Goal: Information Seeking & Learning: Compare options

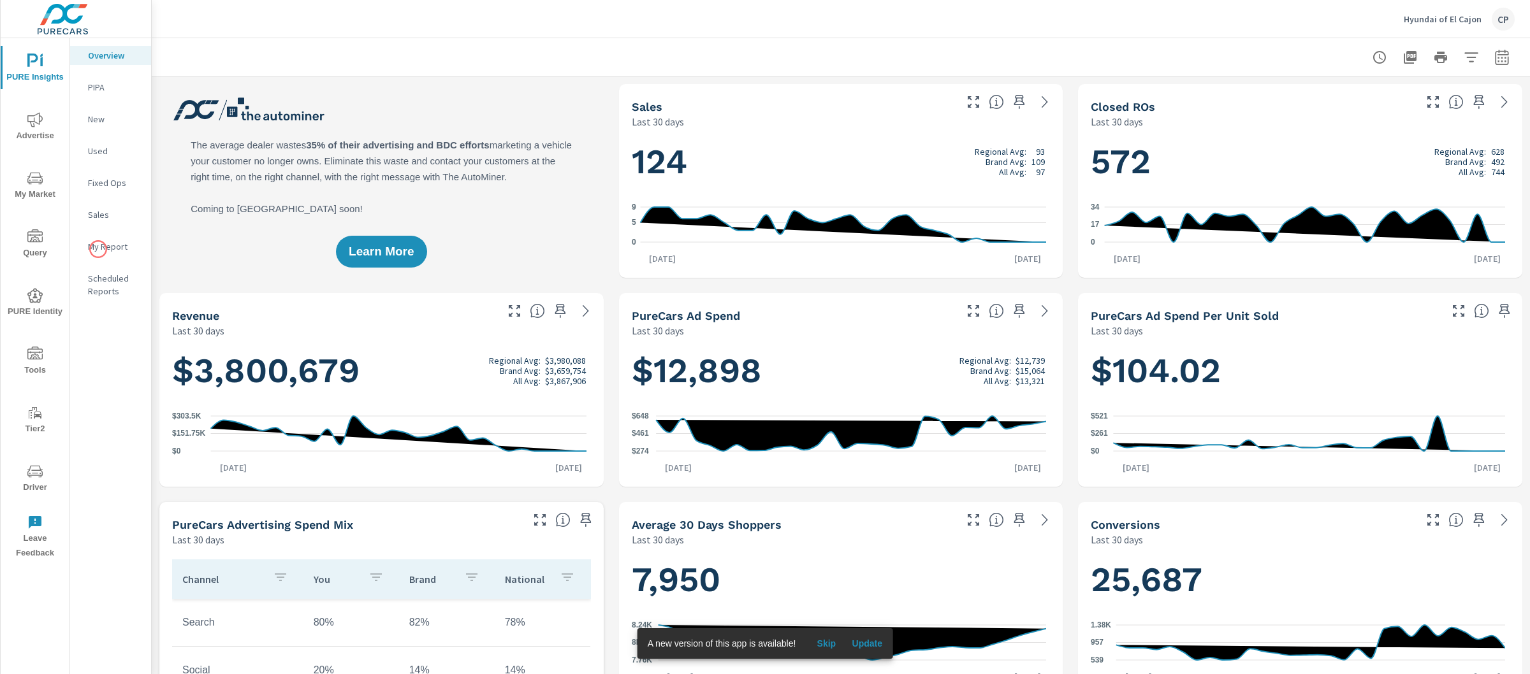
click at [98, 249] on p "My Report" at bounding box center [114, 246] width 53 height 13
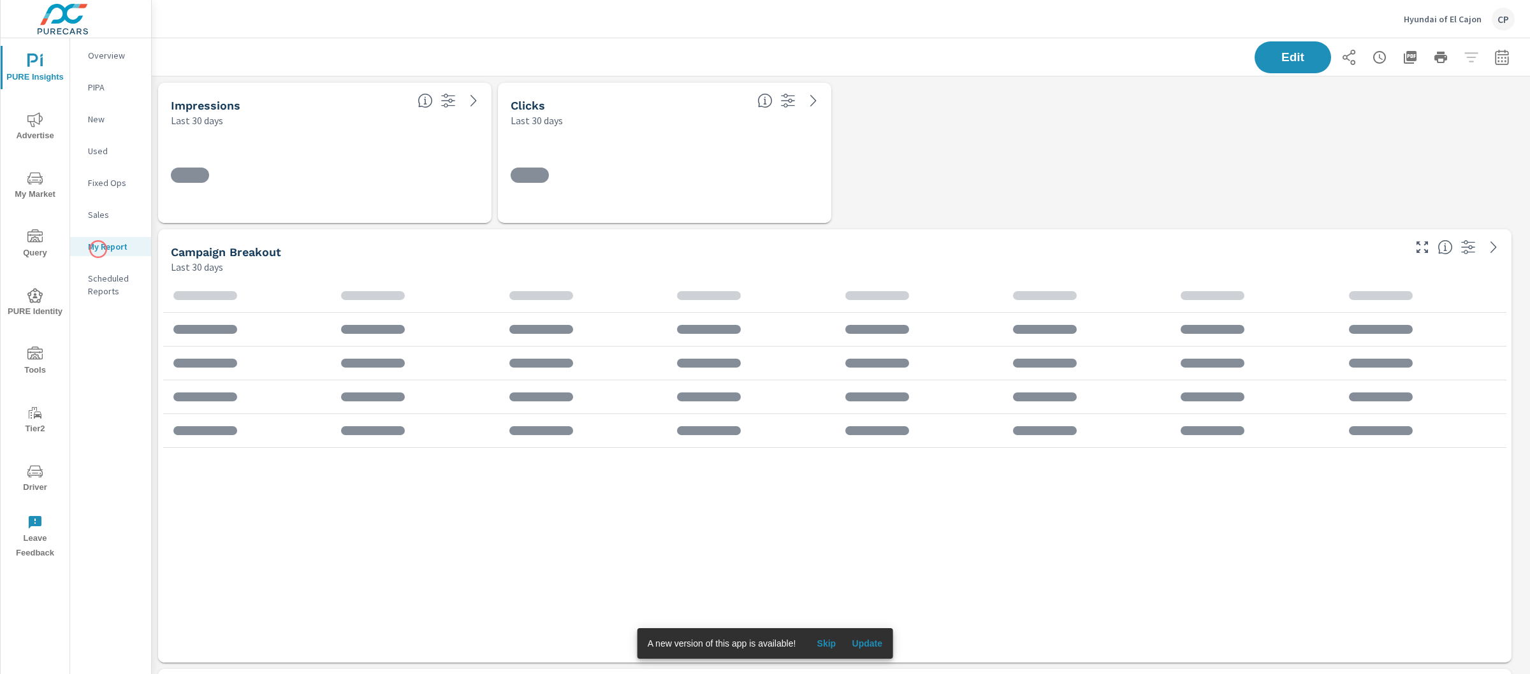
scroll to position [3842, 1391]
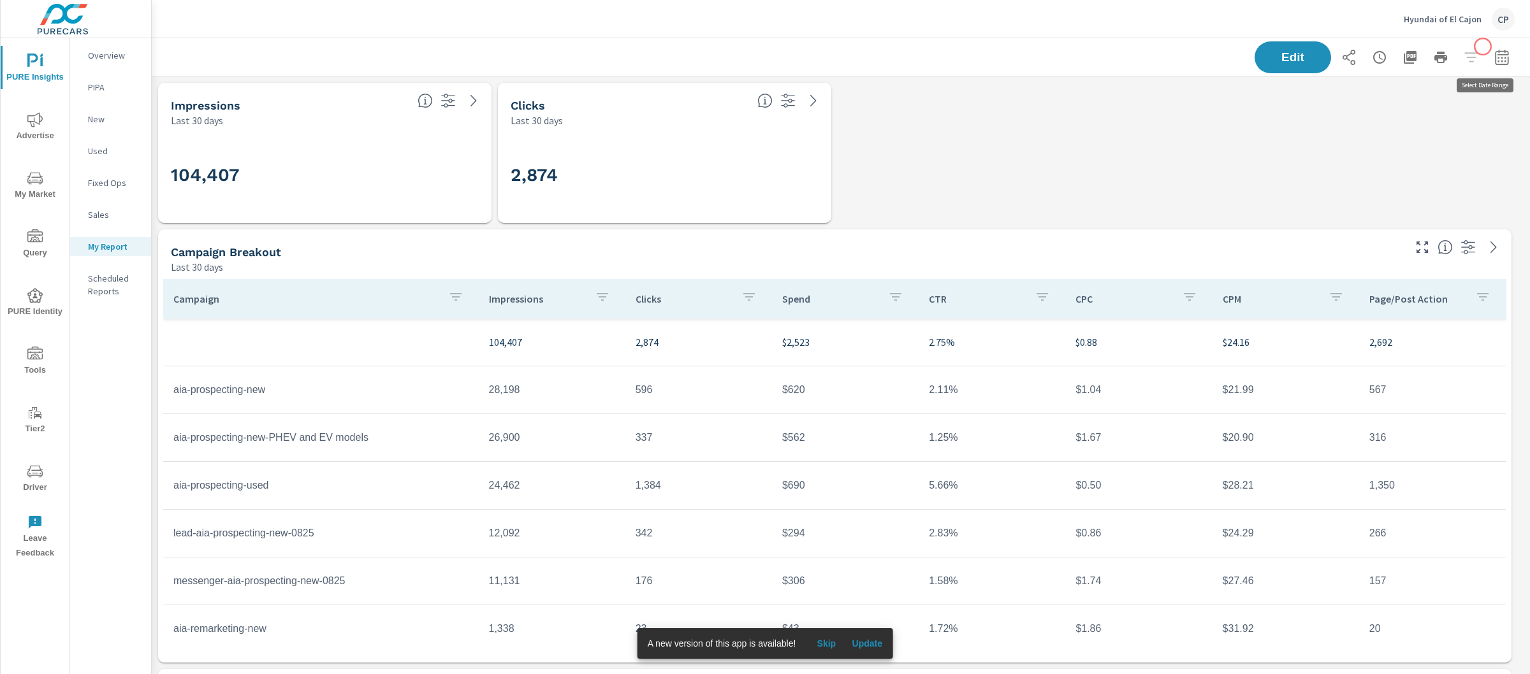
click at [1494, 52] on icon "button" at bounding box center [1501, 57] width 15 height 15
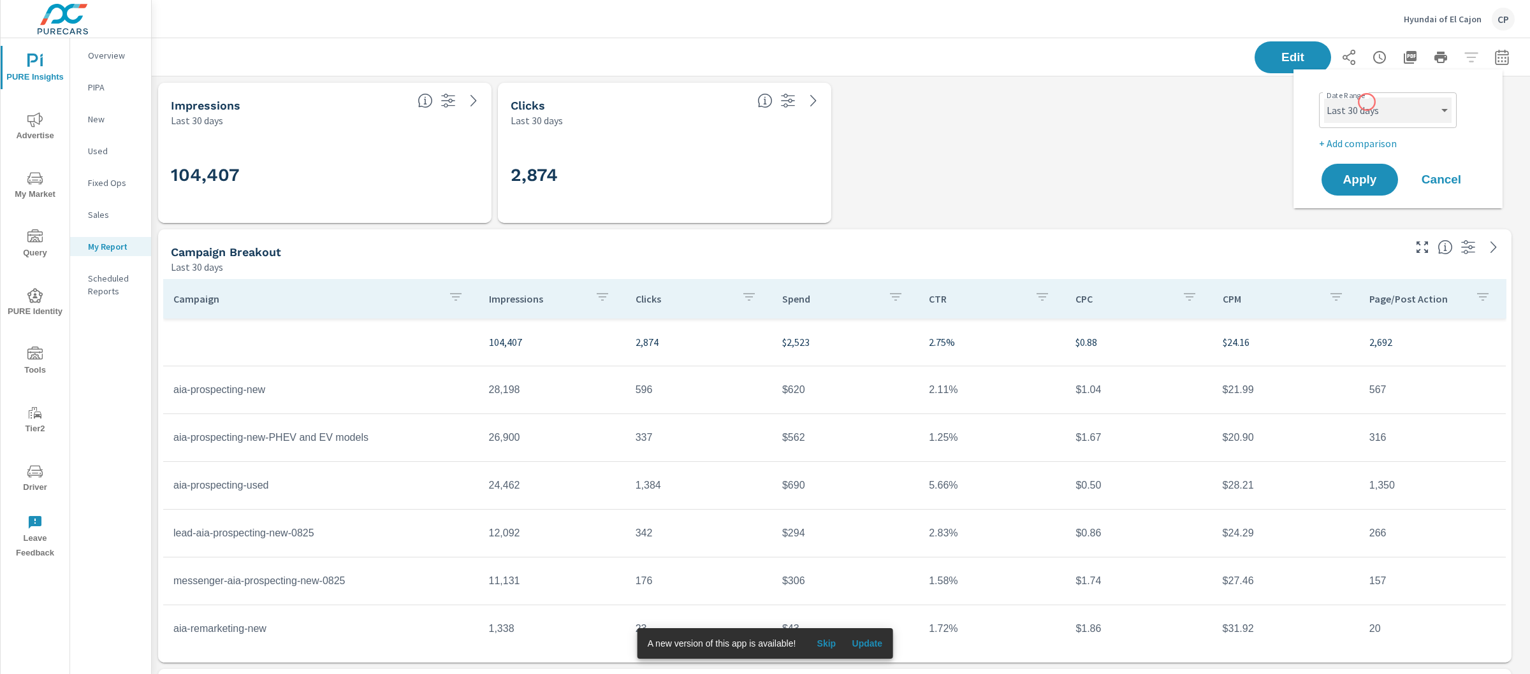
click at [1368, 103] on select "Custom Yesterday Last week Last 7 days Last 14 days Last 30 days Last 45 days L…" at bounding box center [1387, 110] width 127 height 25
select select "Month to date"
click at [1365, 145] on p "+ Add comparison" at bounding box center [1400, 143] width 163 height 15
click at [1372, 166] on select "Custom Previous period Previous month Previous year" at bounding box center [1387, 166] width 127 height 25
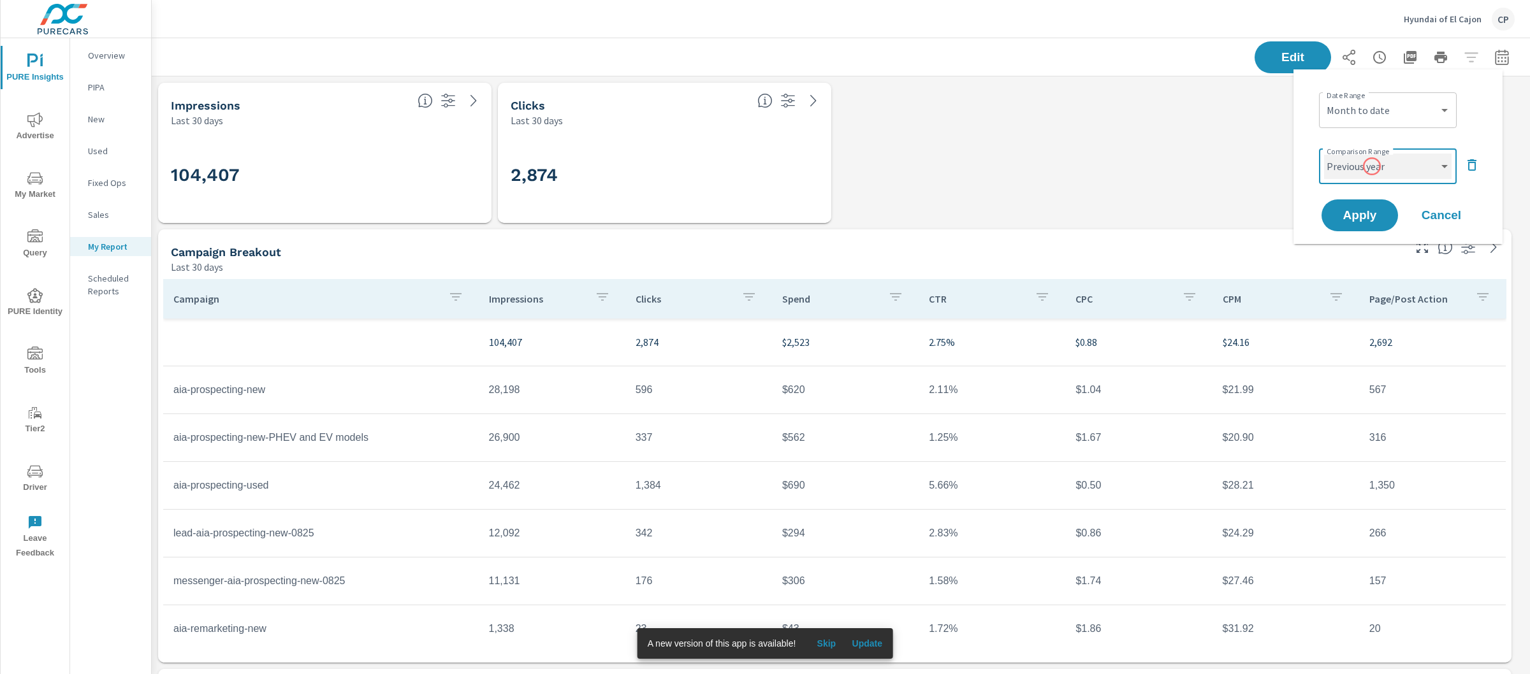
click at [1376, 177] on select "Custom Previous period Previous month Previous year" at bounding box center [1387, 166] width 127 height 25
select select "Previous month"
click at [1369, 223] on button "Apply" at bounding box center [1359, 215] width 79 height 33
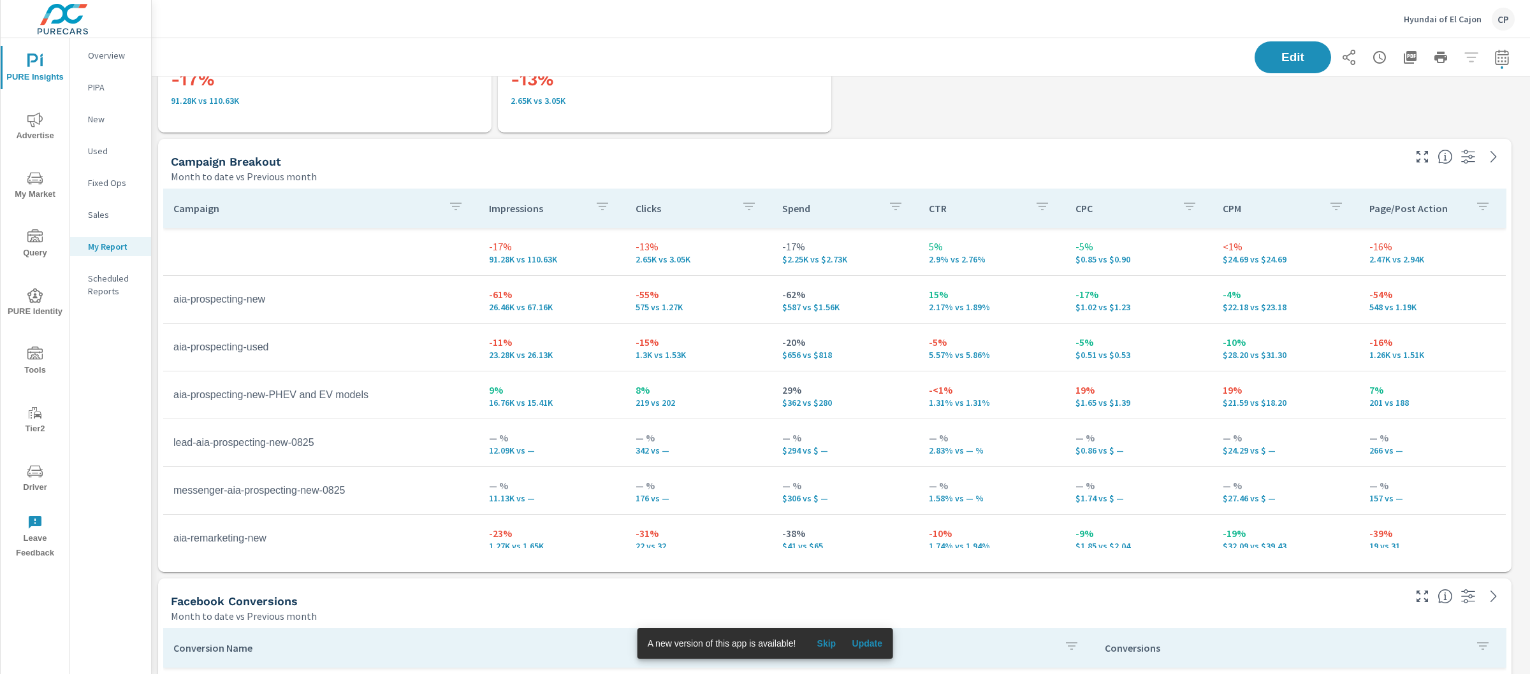
scroll to position [90, 0]
click at [868, 644] on span "Update" at bounding box center [867, 643] width 31 height 11
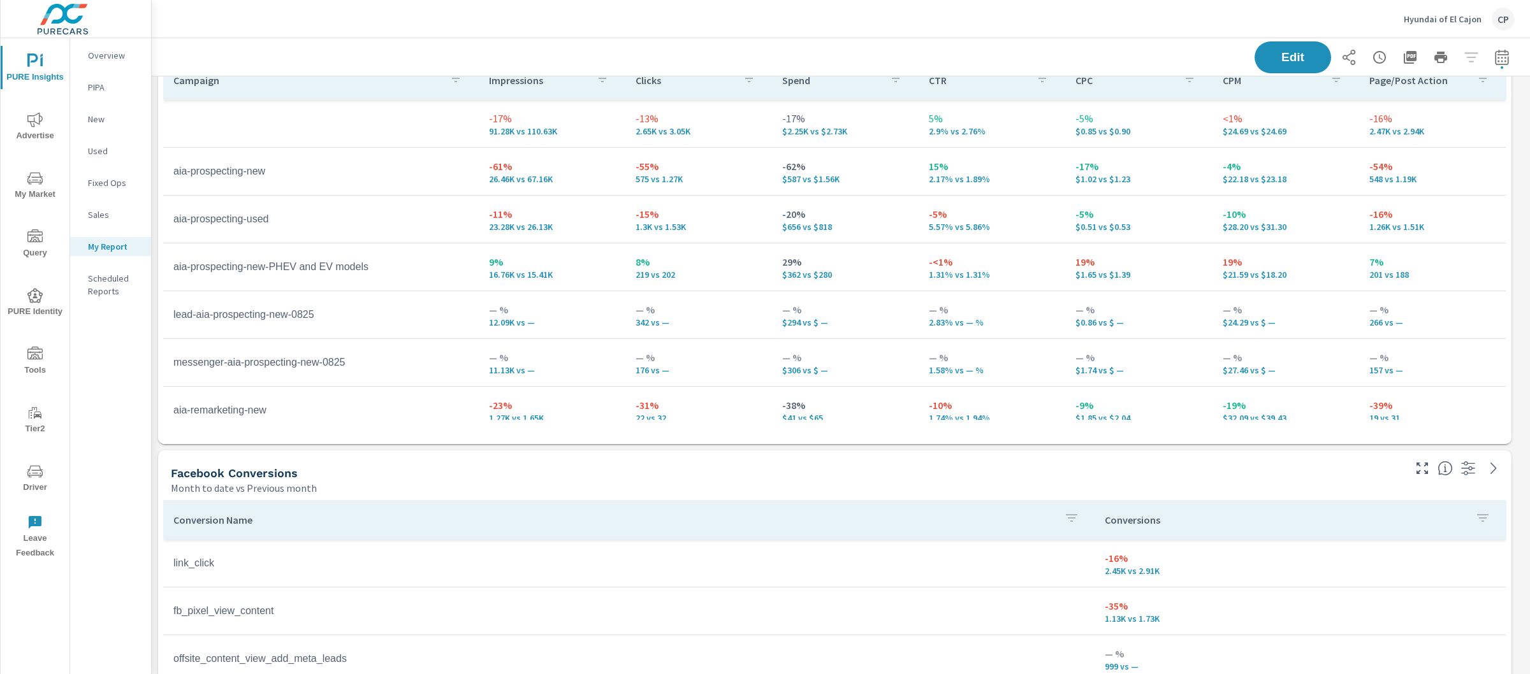
scroll to position [282, 0]
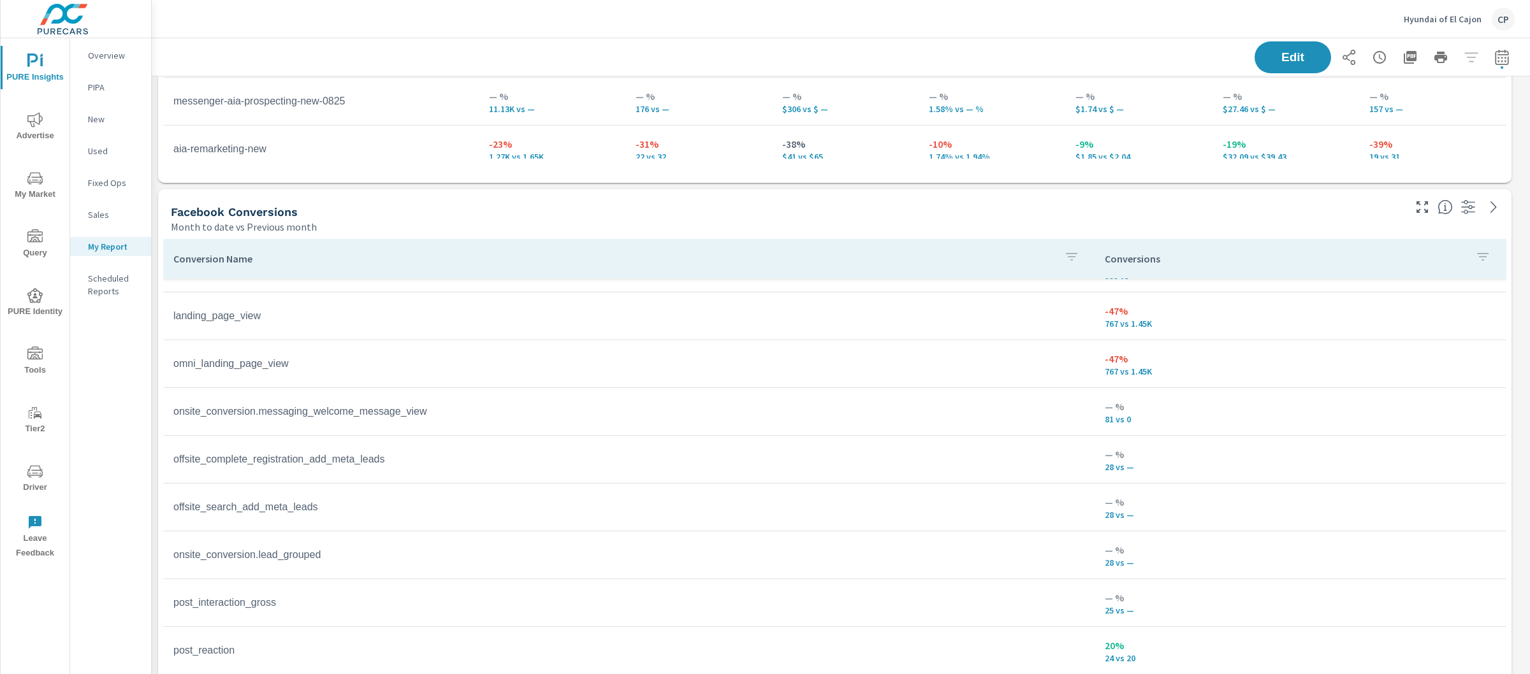
scroll to position [629, 0]
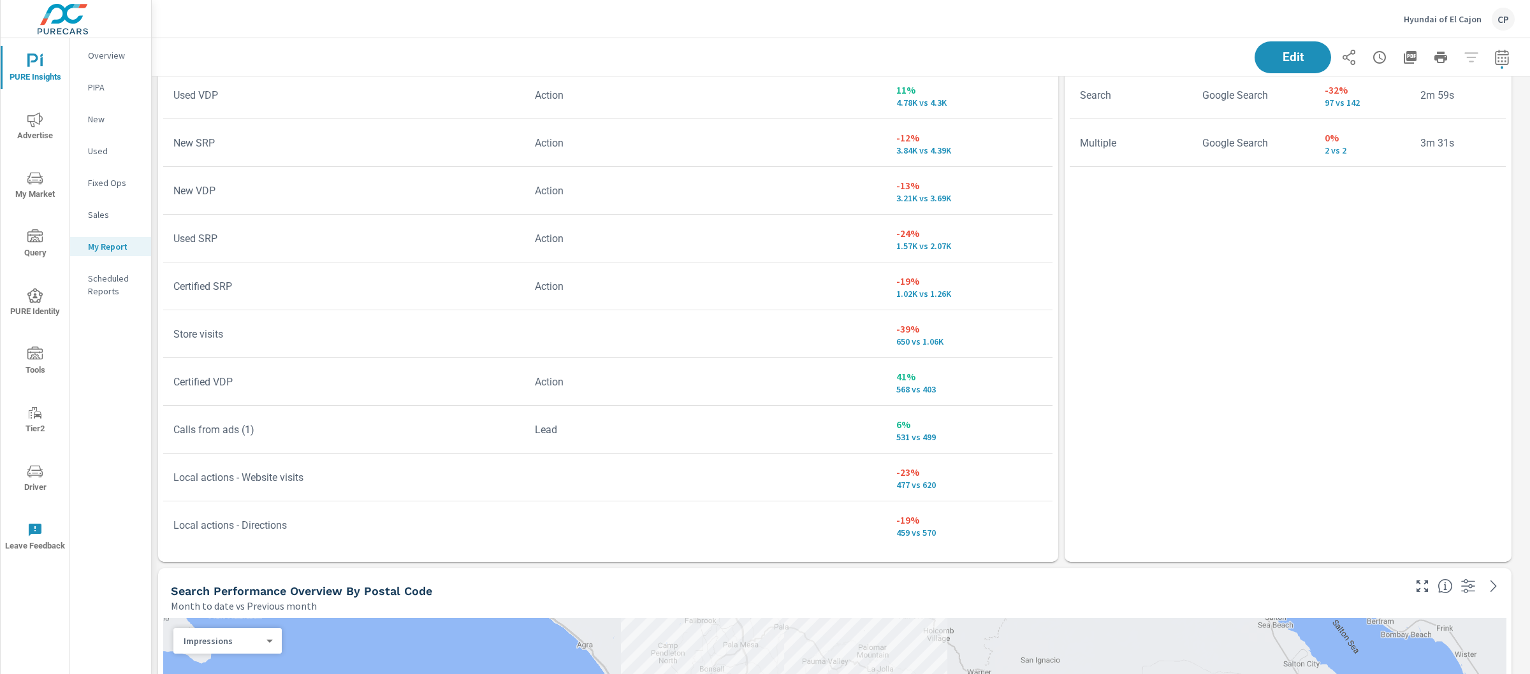
scroll to position [2455, 0]
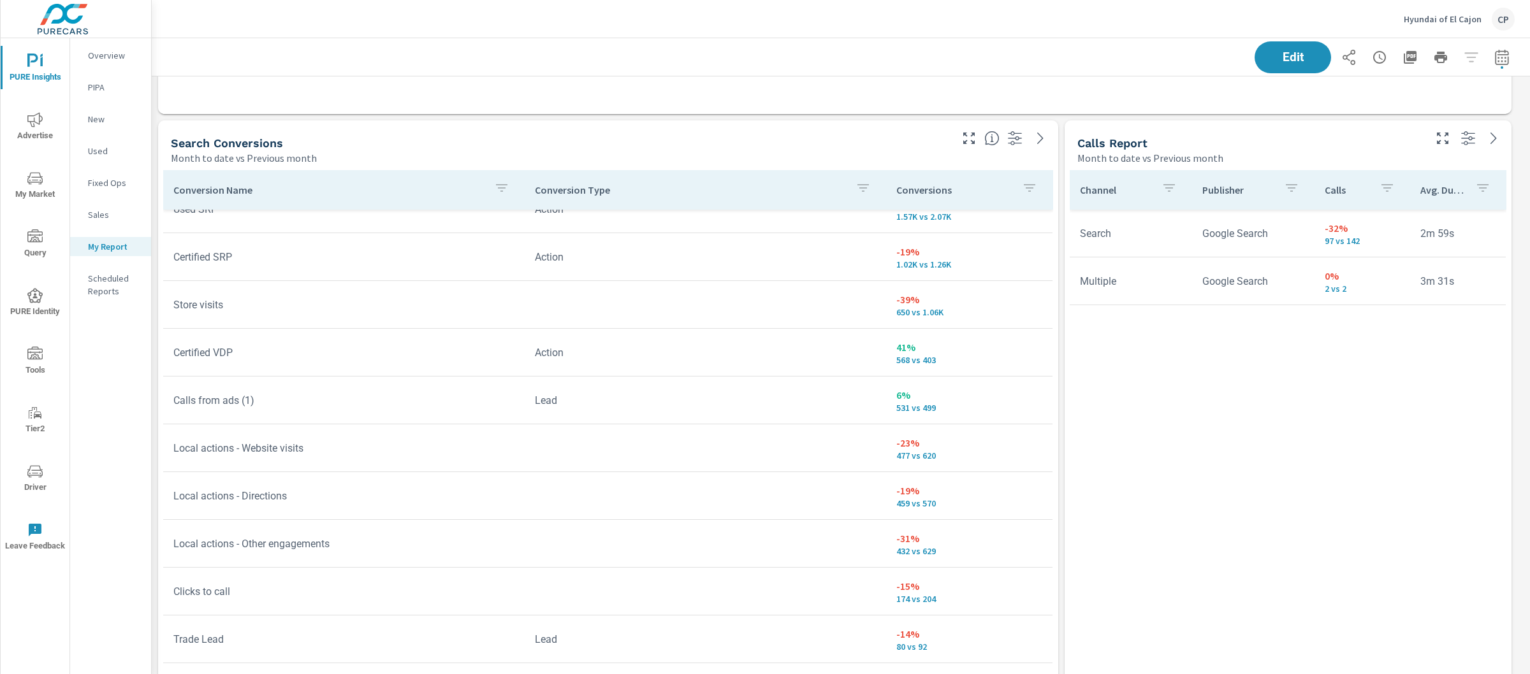
scroll to position [253, 0]
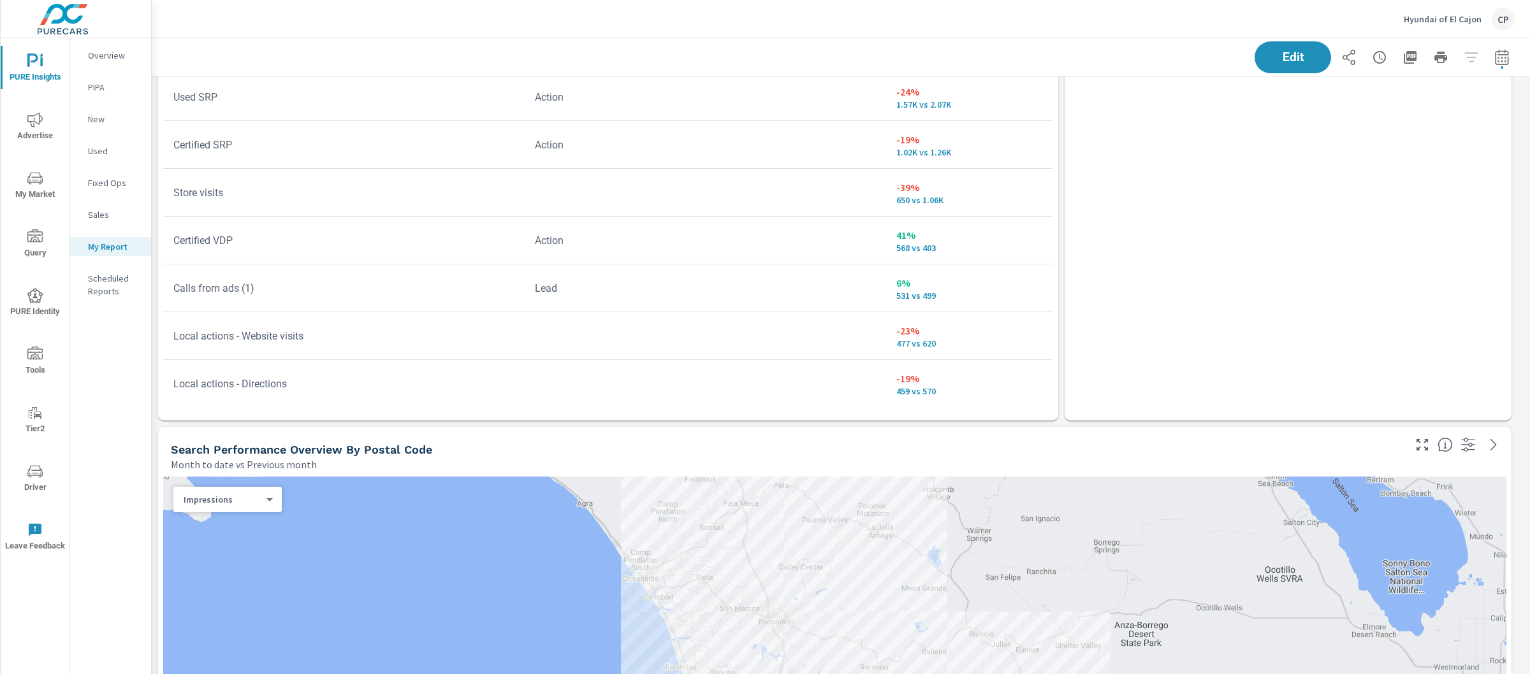
scroll to position [2392, 0]
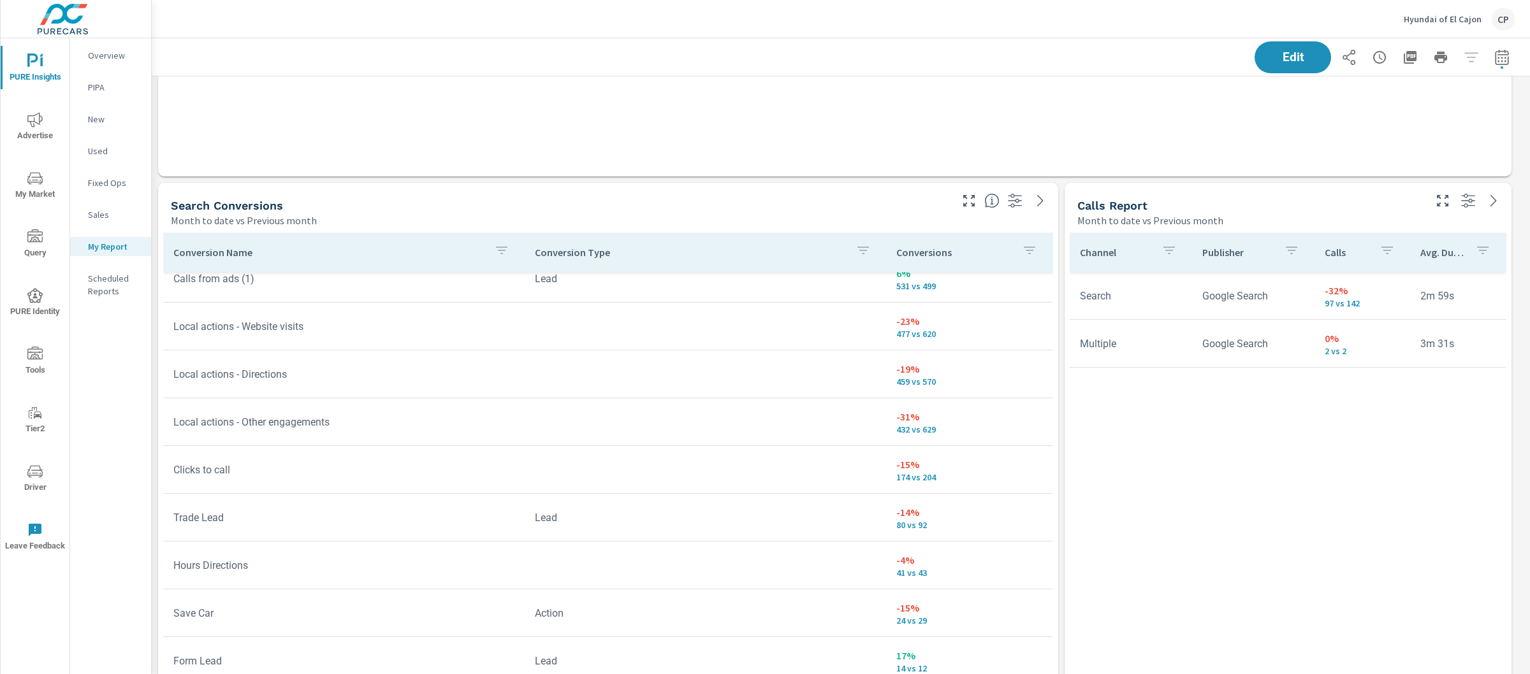
scroll to position [537, 0]
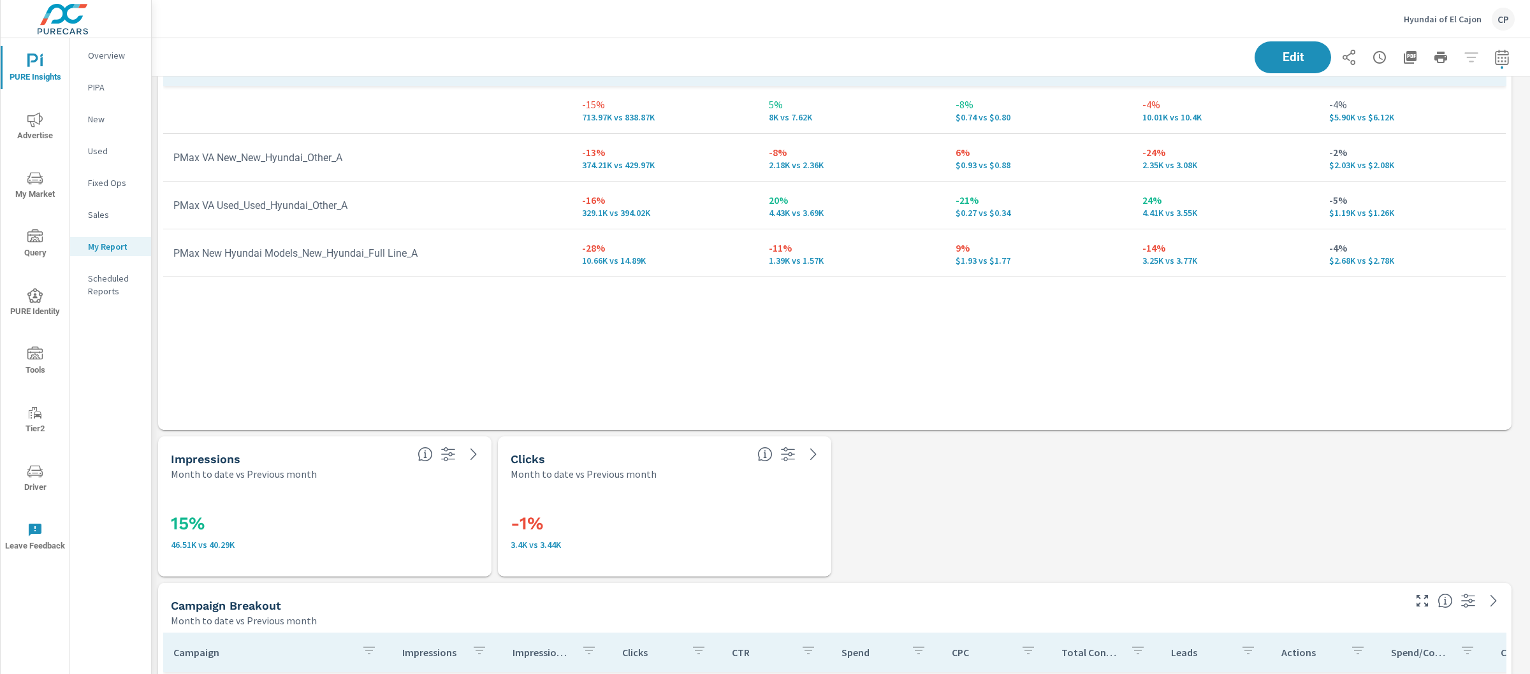
scroll to position [2065, 0]
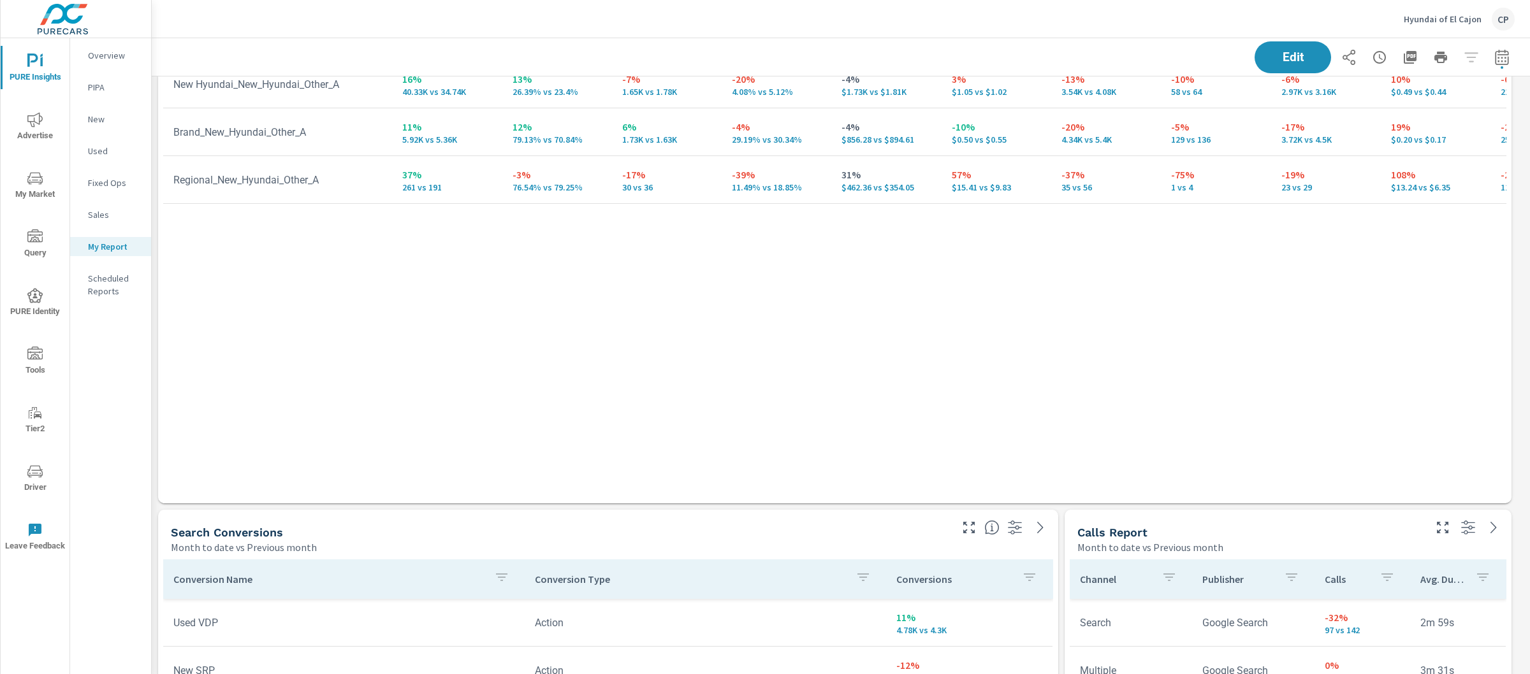
click at [31, 119] on icon "nav menu" at bounding box center [34, 119] width 15 height 15
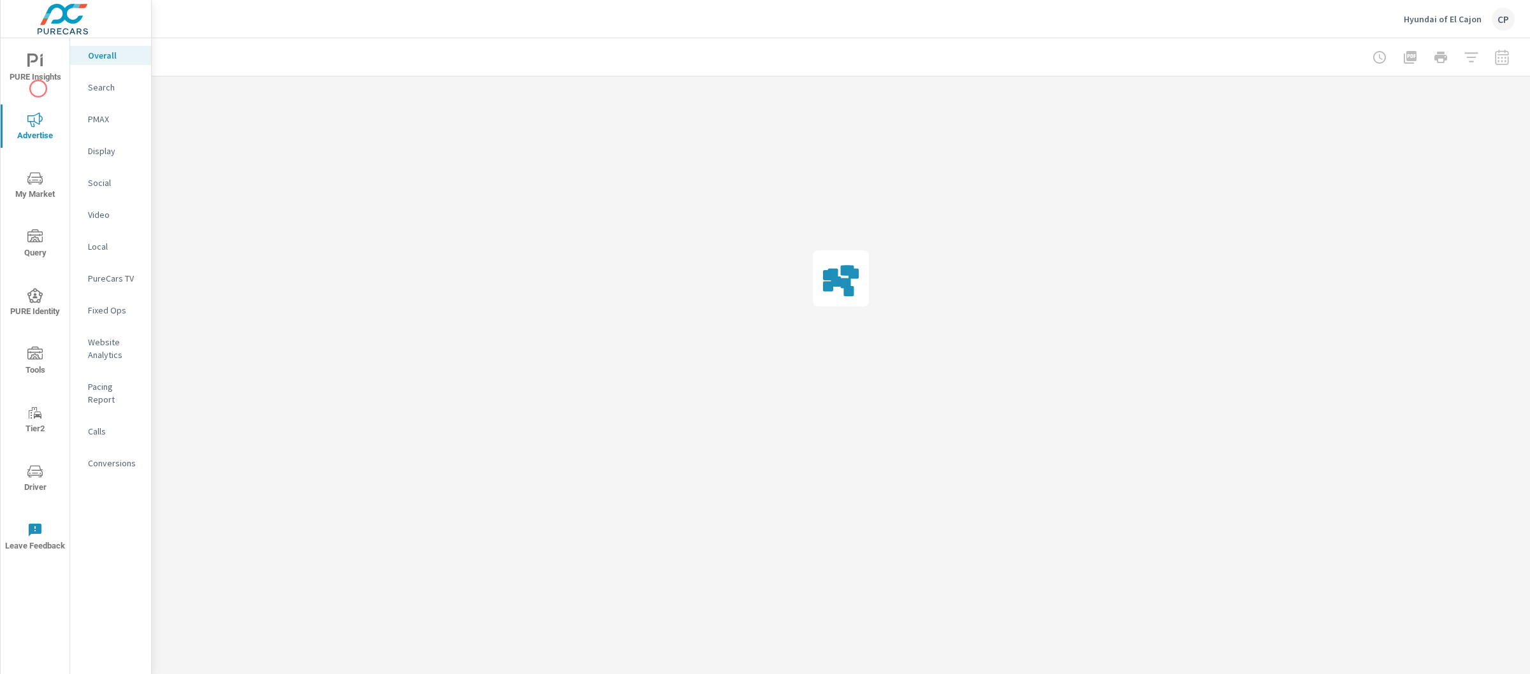
click at [38, 87] on button "PURE Insights" at bounding box center [35, 67] width 69 height 43
click at [37, 122] on icon "nav menu" at bounding box center [34, 119] width 15 height 15
click at [113, 353] on p "Website Analytics" at bounding box center [114, 348] width 53 height 25
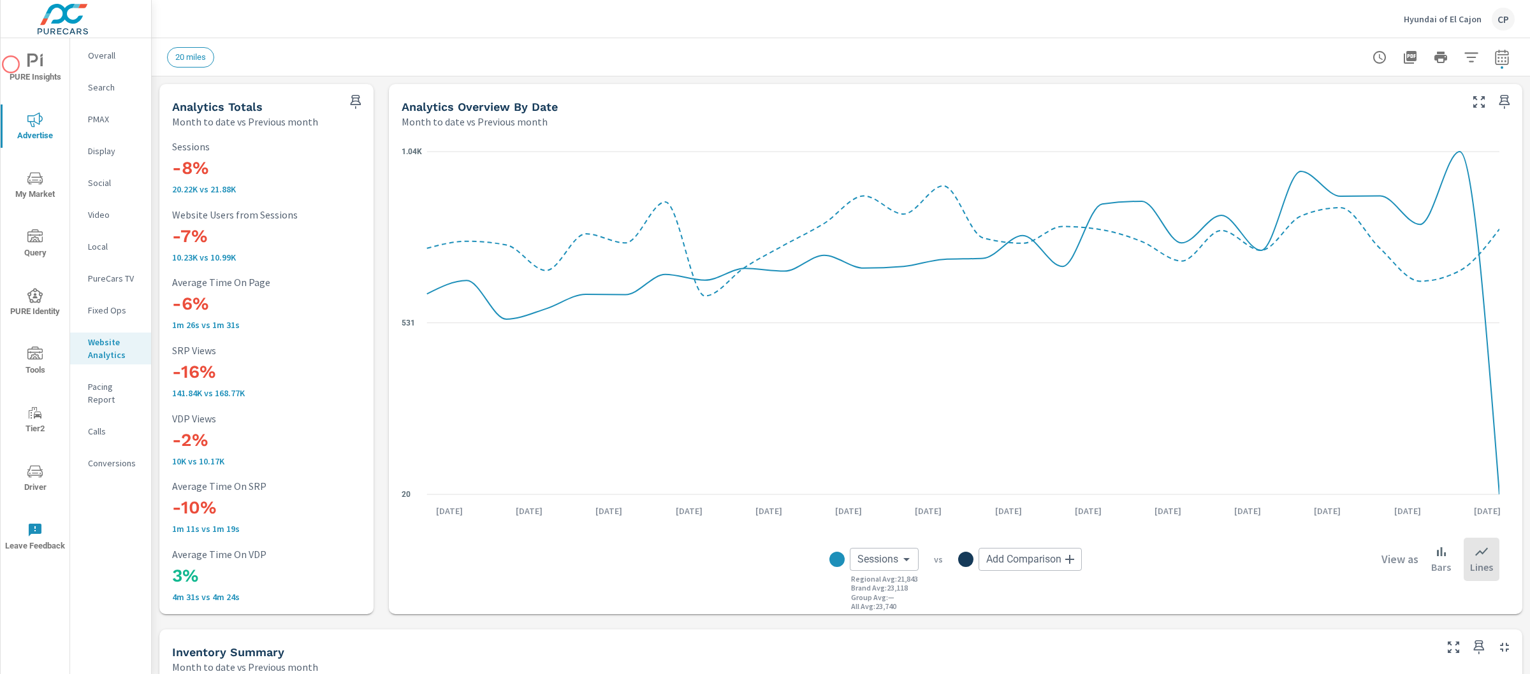
click at [3, 59] on button "PURE Insights" at bounding box center [35, 67] width 69 height 43
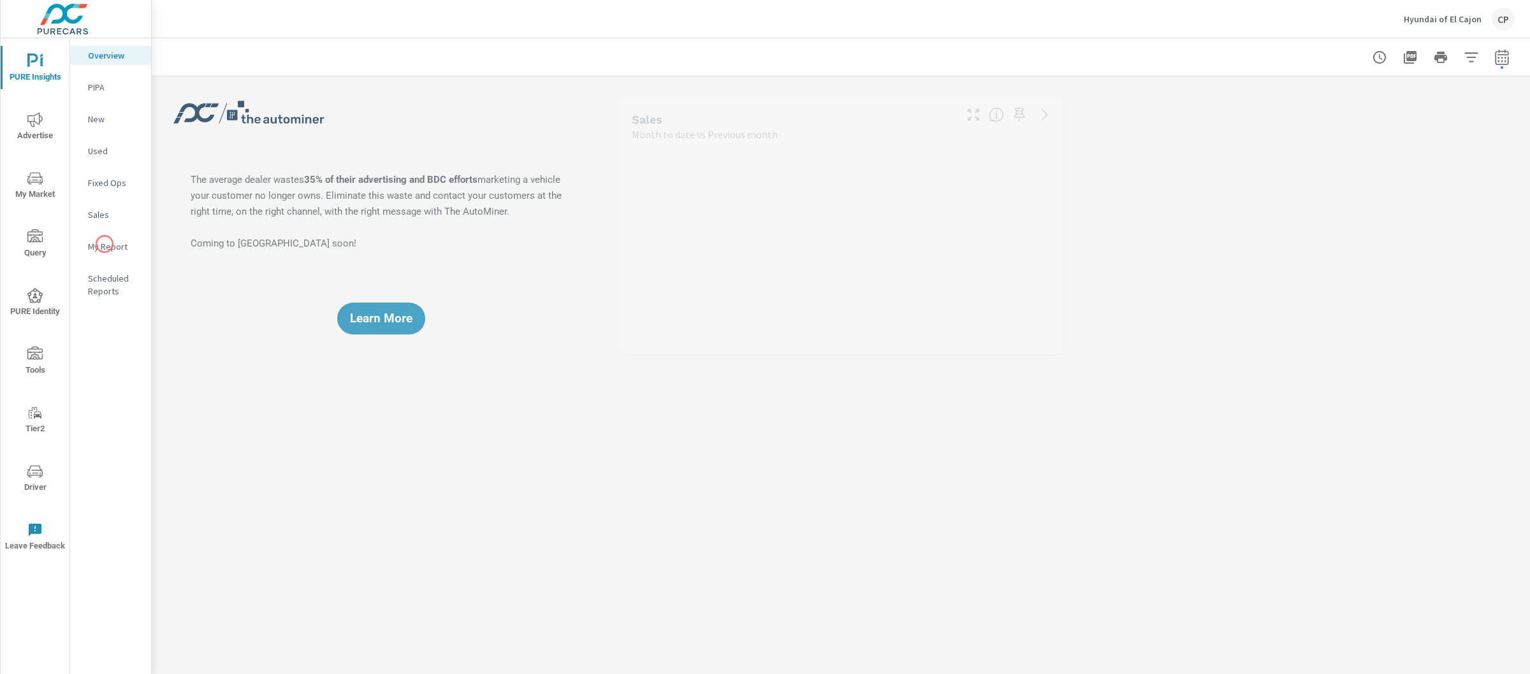
click at [105, 244] on p "My Report" at bounding box center [114, 246] width 53 height 13
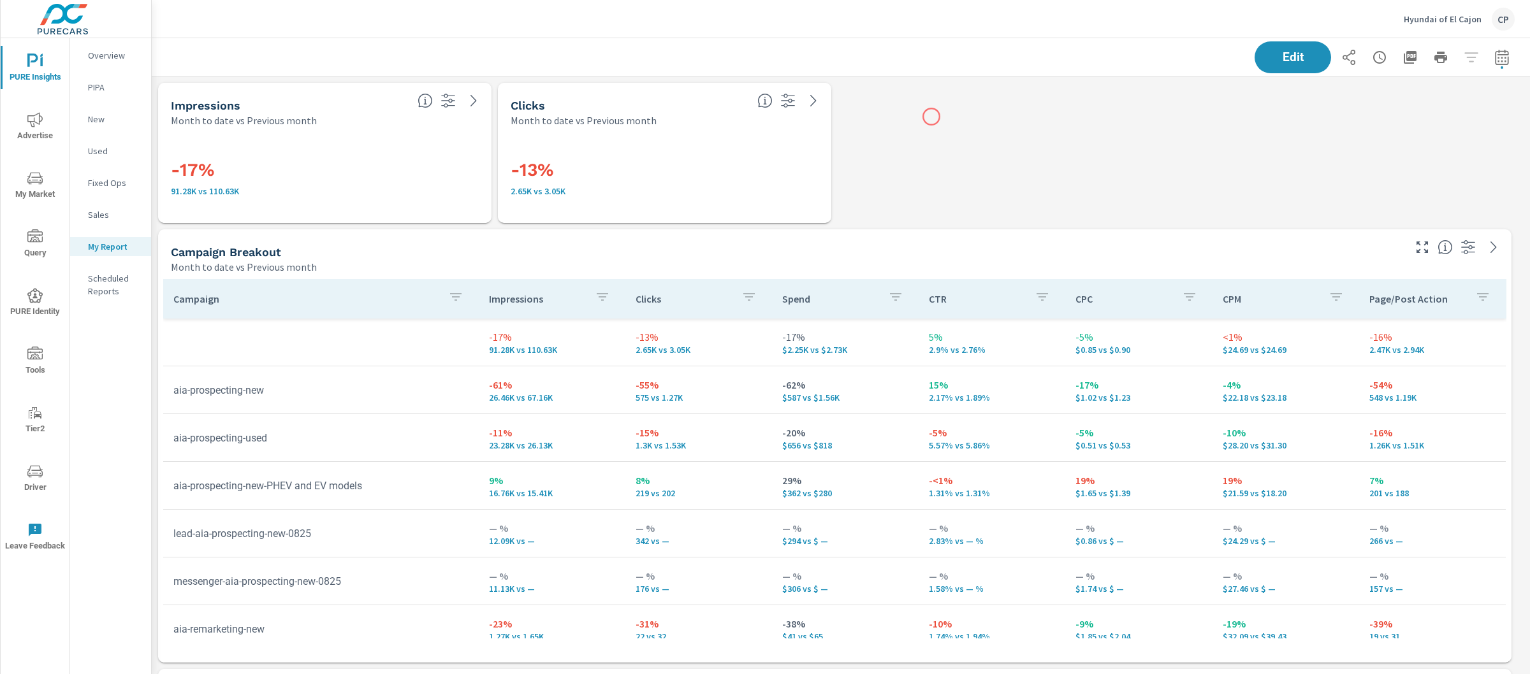
scroll to position [5, 0]
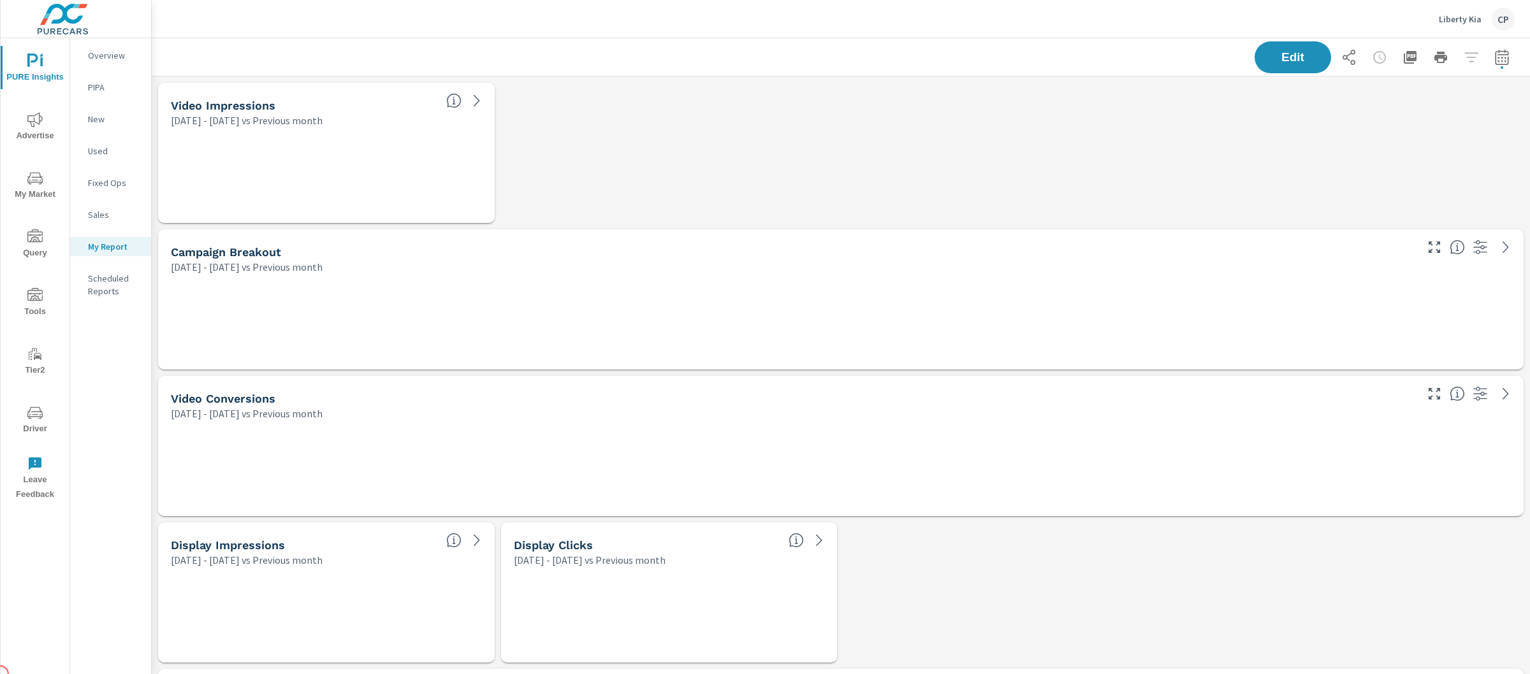
scroll to position [7068, 1391]
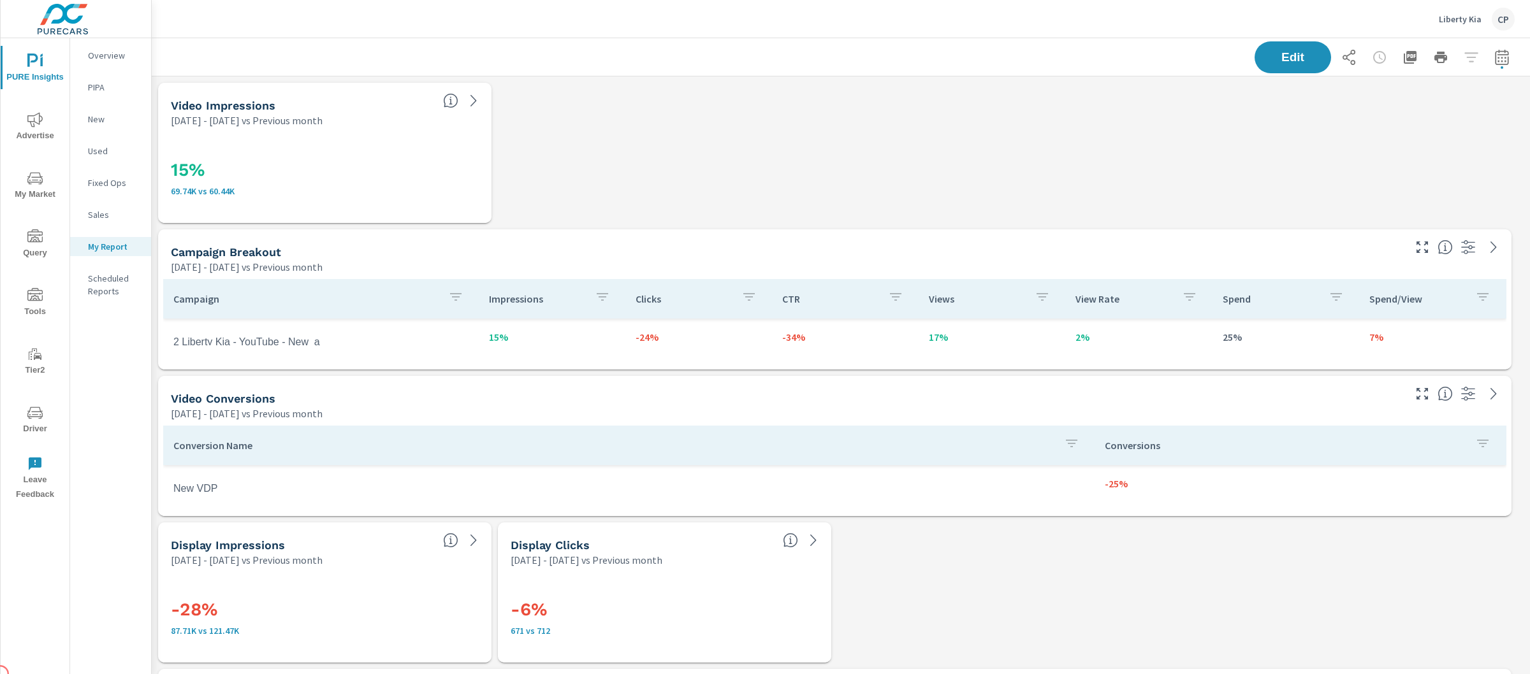
scroll to position [1, 0]
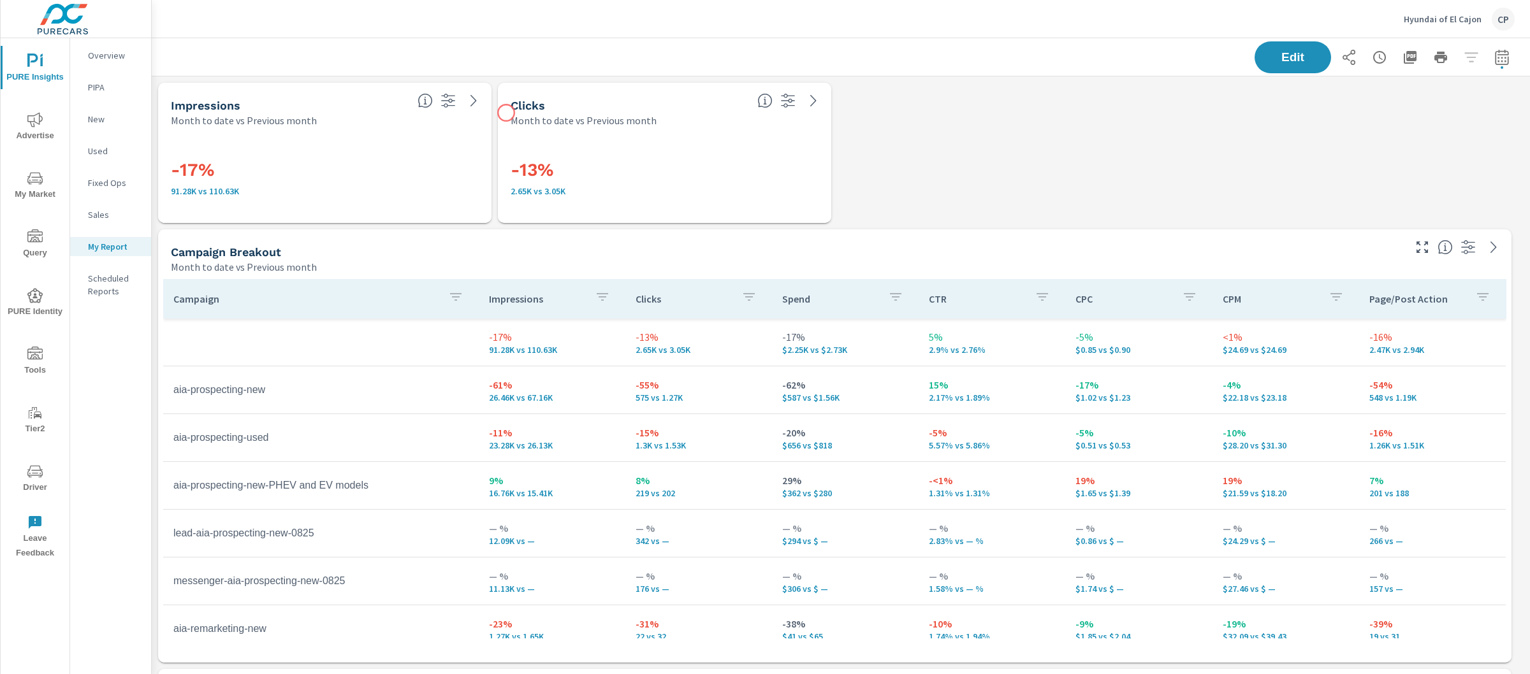
scroll to position [669, 0]
click at [40, 175] on icon "nav menu" at bounding box center [34, 178] width 15 height 15
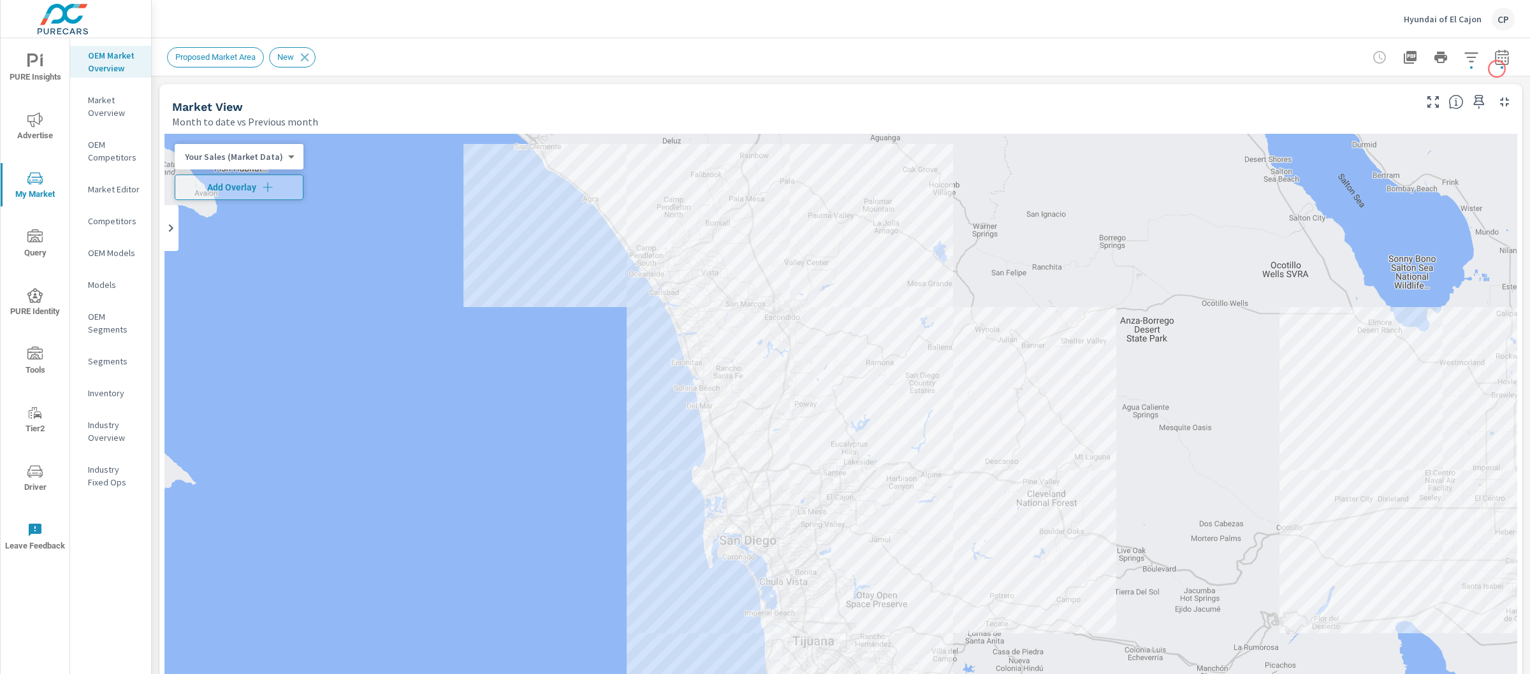
click at [1494, 55] on icon "button" at bounding box center [1501, 57] width 15 height 15
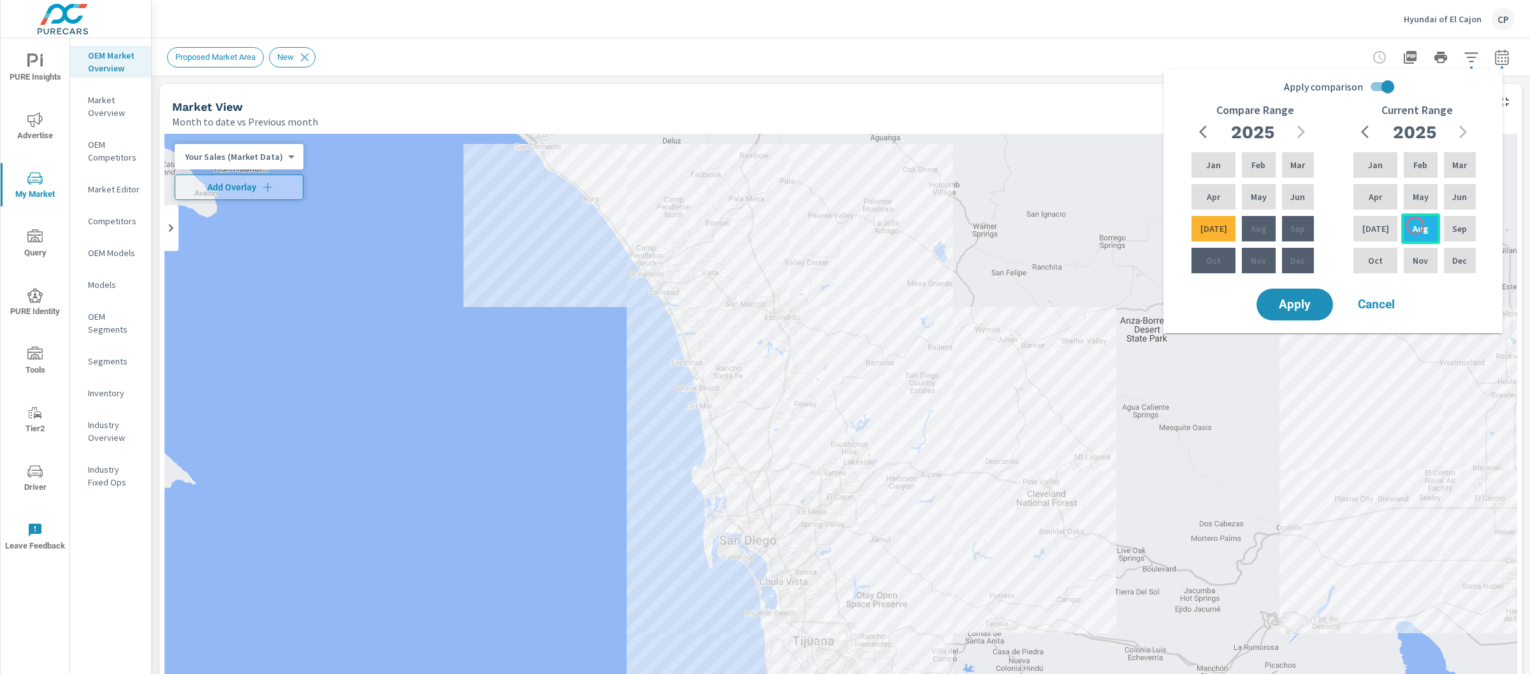
click at [1415, 226] on p "Aug" at bounding box center [1420, 228] width 15 height 13
click at [1381, 228] on div "[DATE]" at bounding box center [1375, 229] width 49 height 31
click at [1375, 214] on div "[DATE]" at bounding box center [1375, 229] width 49 height 31
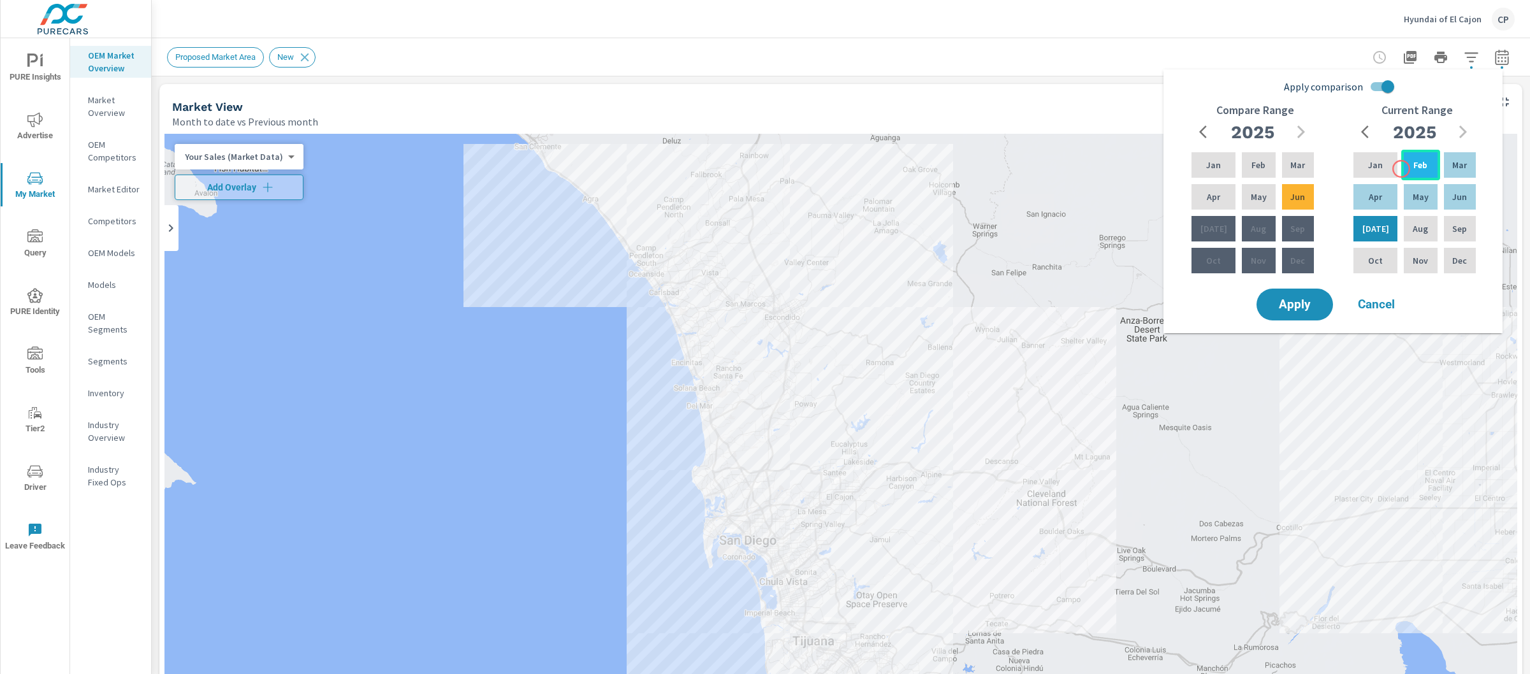
click at [1402, 168] on div "Feb" at bounding box center [1420, 165] width 38 height 31
click at [1381, 96] on input "Apply comparison" at bounding box center [1387, 87] width 73 height 24
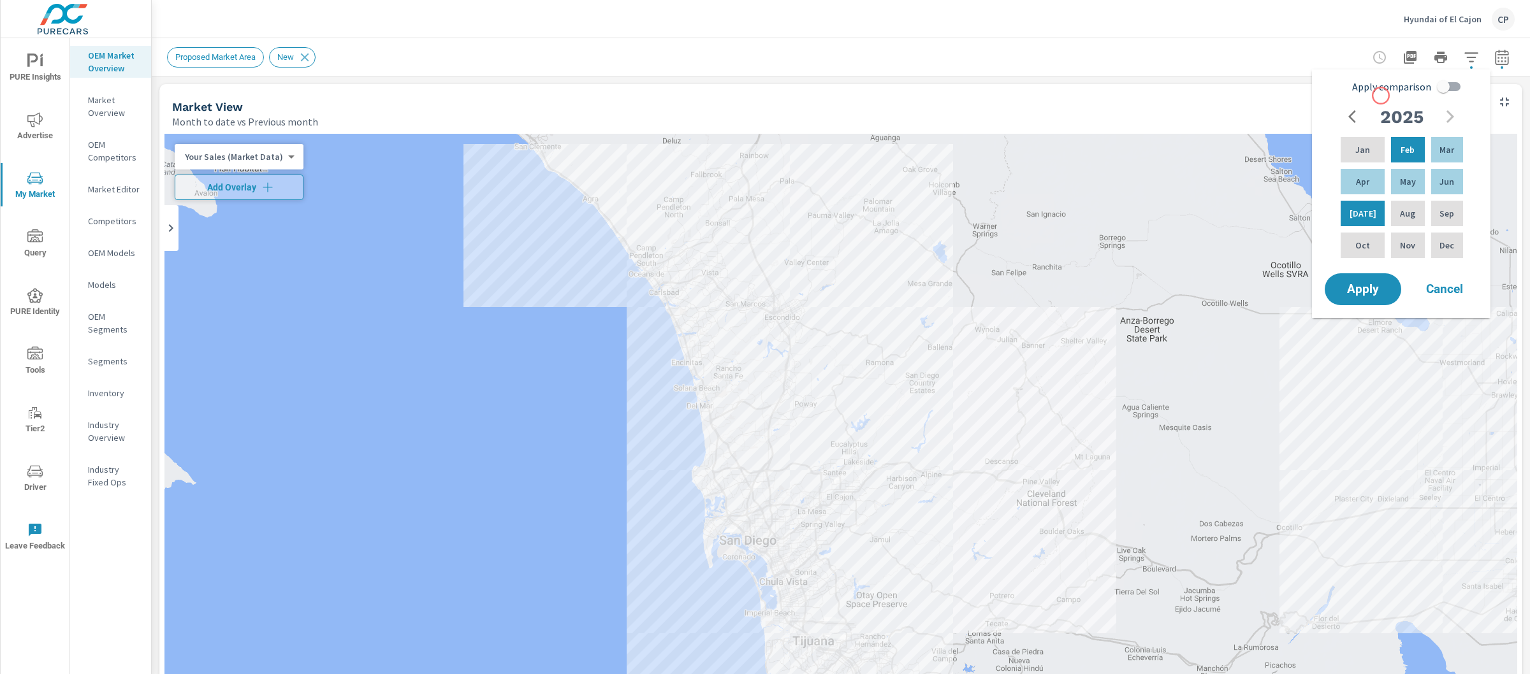
click at [1381, 96] on label "Apply comparison" at bounding box center [1410, 87] width 116 height 24
click at [1407, 96] on input "Apply comparison" at bounding box center [1443, 87] width 73 height 24
checkbox input "true"
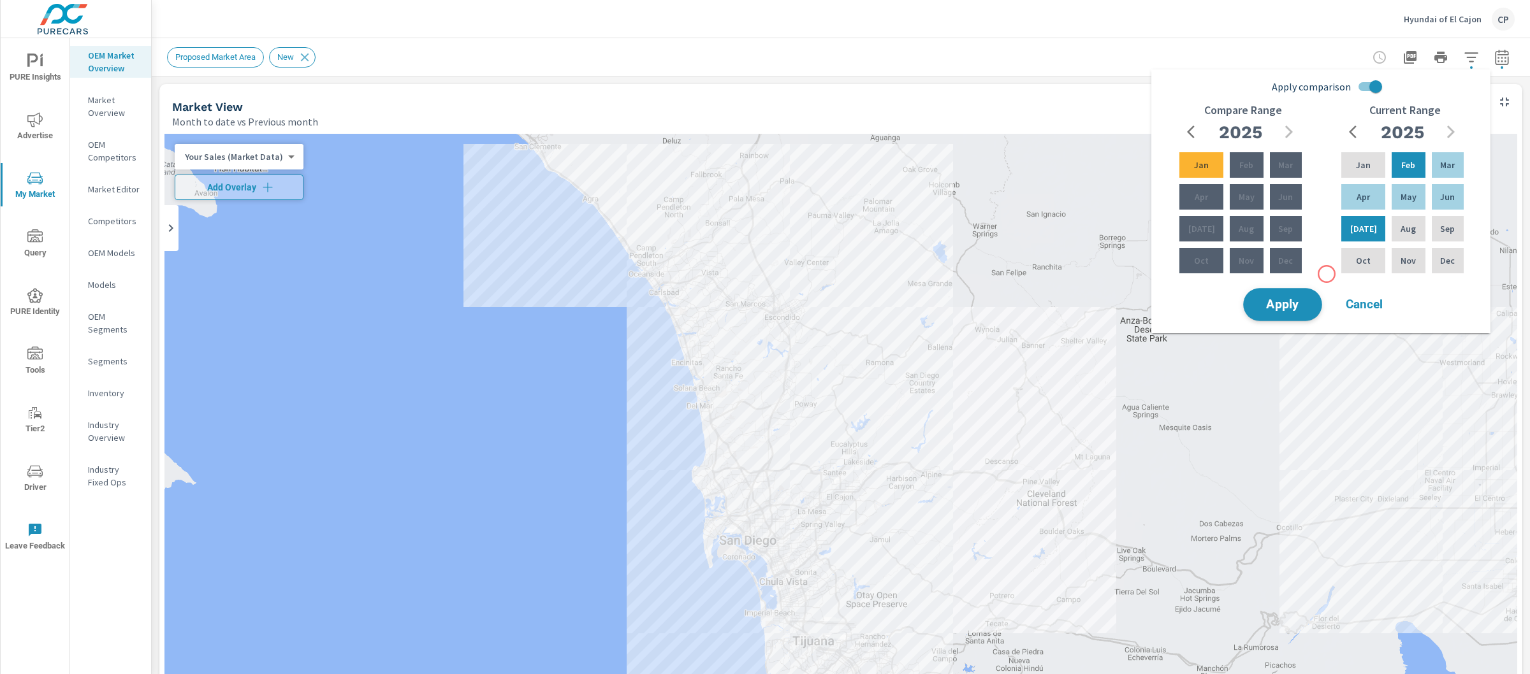
click at [1311, 291] on button "Apply" at bounding box center [1282, 304] width 79 height 33
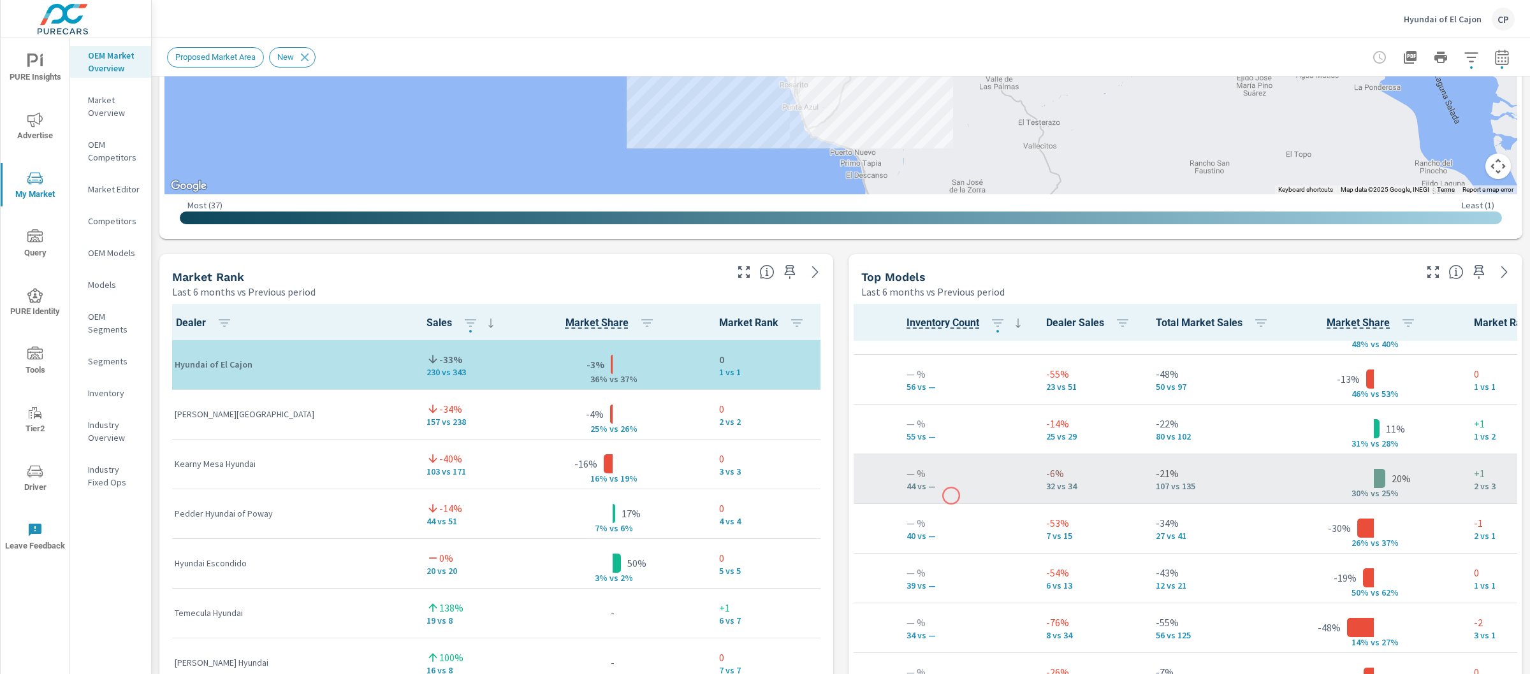
scroll to position [38, 206]
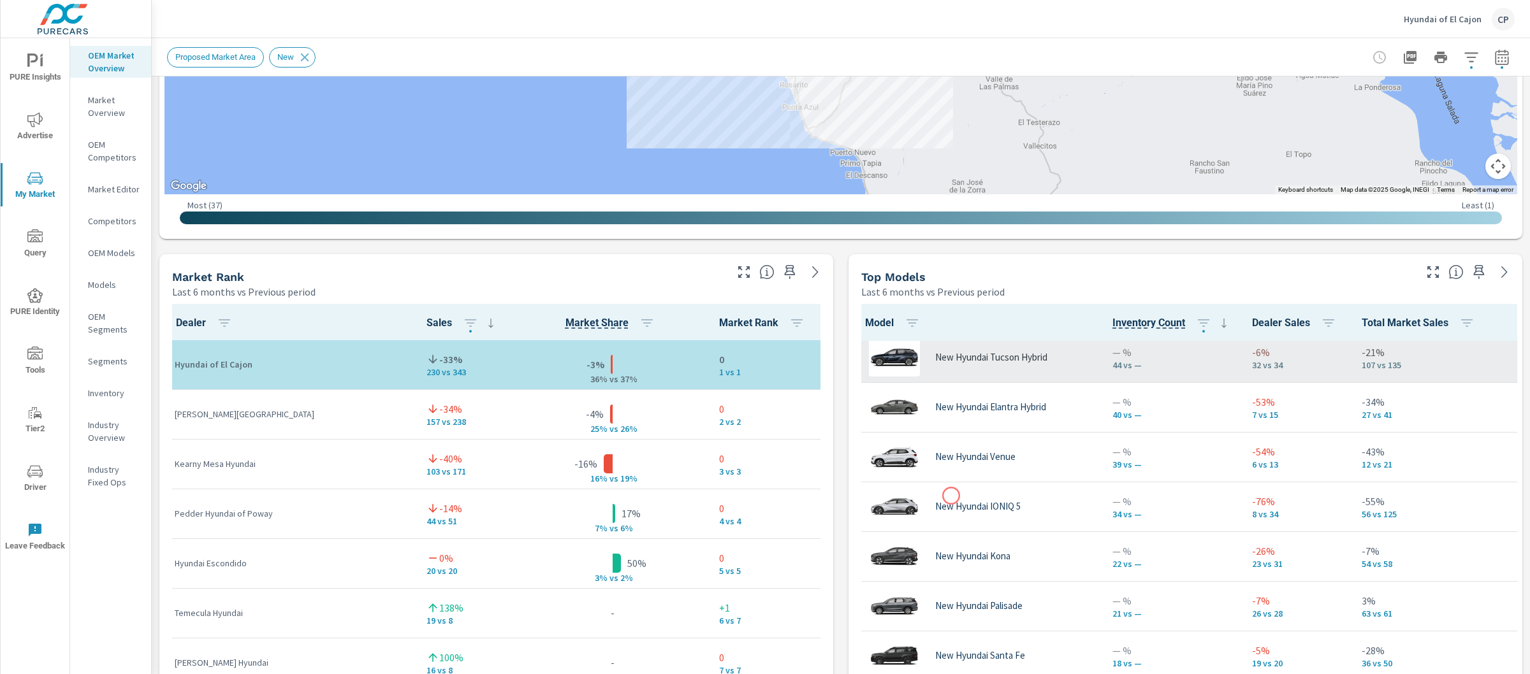
scroll to position [157, 282]
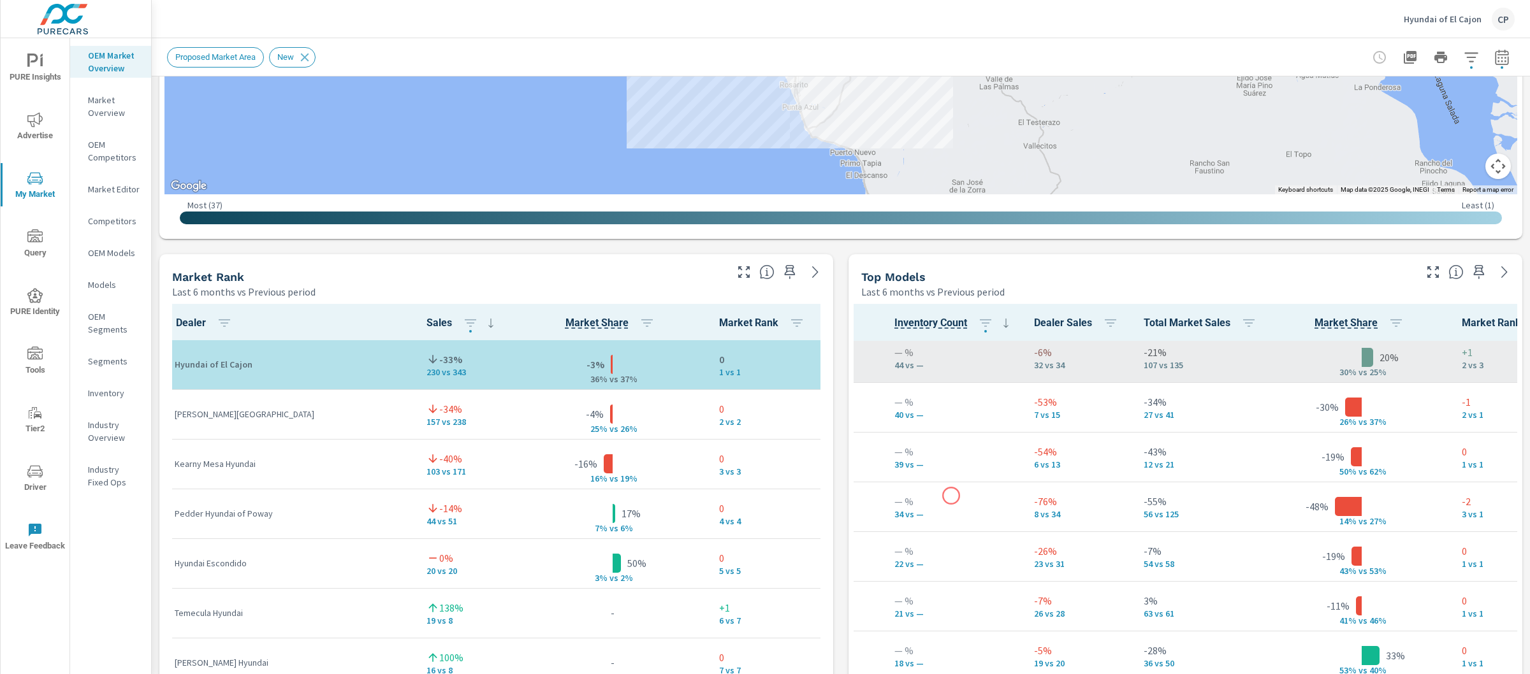
scroll to position [157, 217]
